Goal: Obtain resource: Download file/media

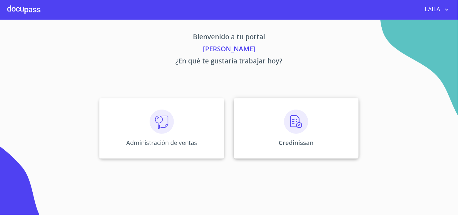
click at [273, 105] on div "Credinissan" at bounding box center [296, 128] width 125 height 60
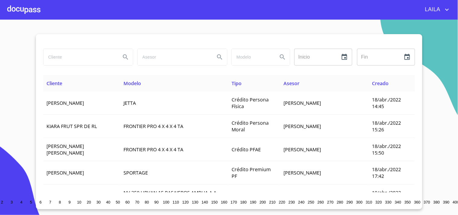
click at [103, 59] on input "search" at bounding box center [80, 57] width 73 height 16
type input "[PERSON_NAME]"
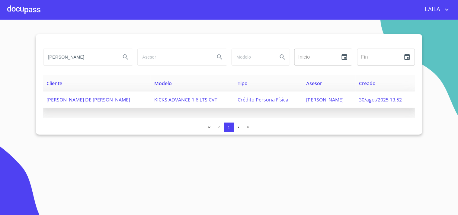
click at [90, 102] on span "[PERSON_NAME] DE [PERSON_NAME]" at bounding box center [89, 99] width 84 height 7
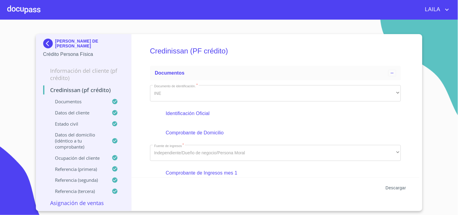
click at [402, 190] on span "Descargar" at bounding box center [396, 188] width 21 height 8
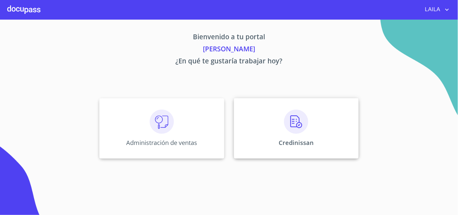
click at [304, 124] on img at bounding box center [296, 122] width 24 height 24
